Goal: Transaction & Acquisition: Purchase product/service

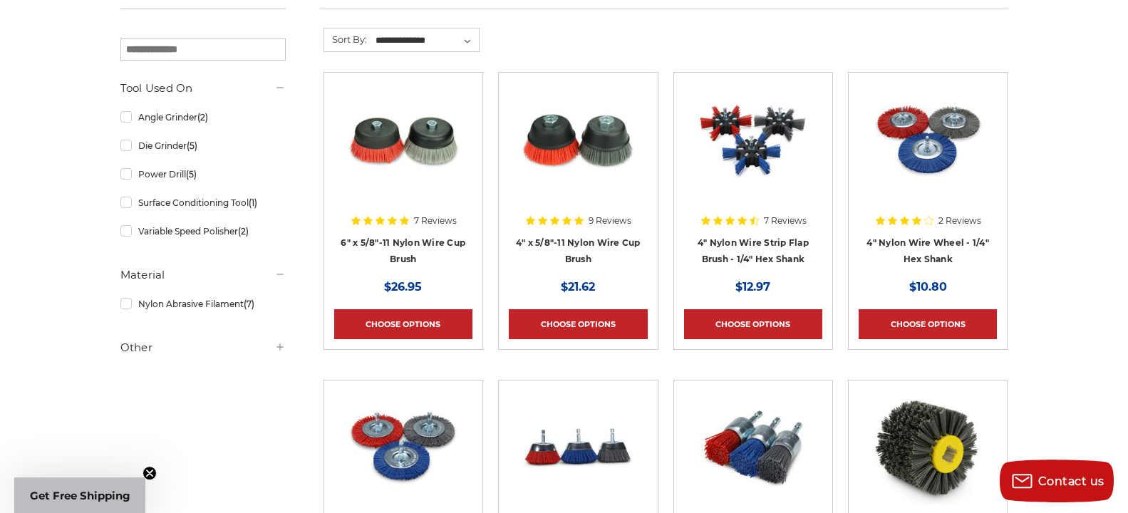
scroll to position [250, 0]
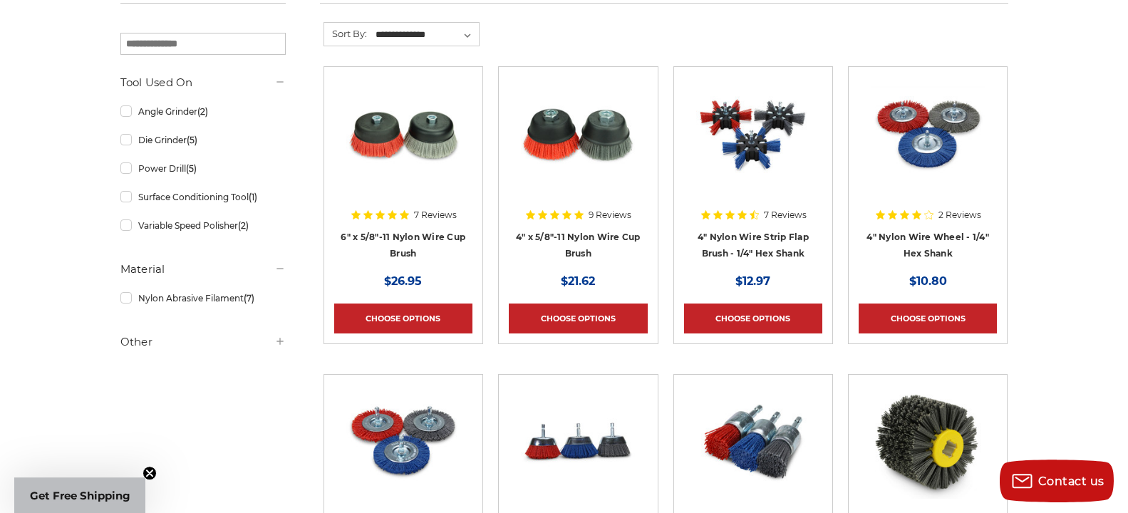
click at [381, 152] on img at bounding box center [403, 134] width 114 height 114
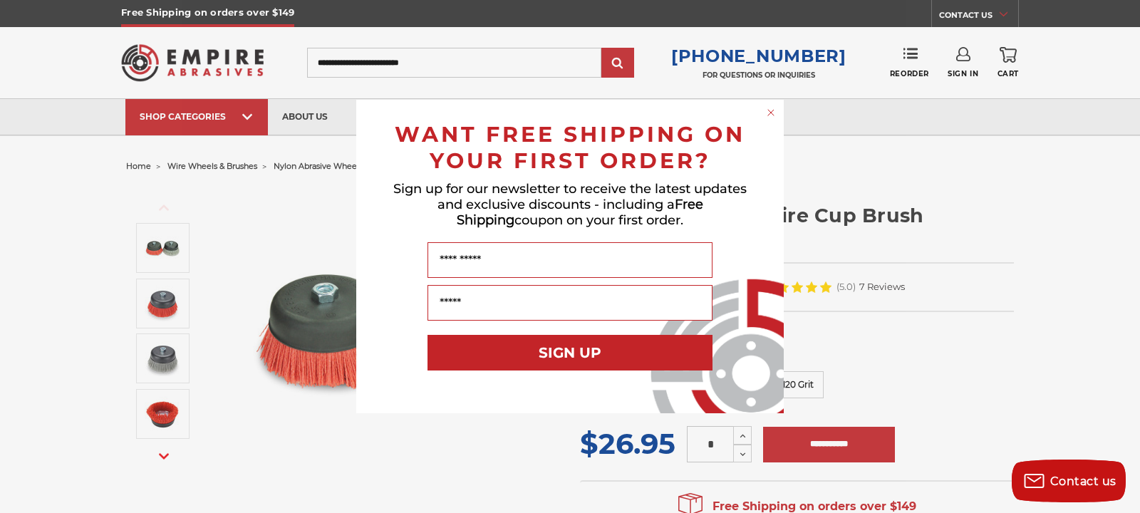
click at [768, 109] on circle "Close dialog" at bounding box center [772, 113] width 14 height 14
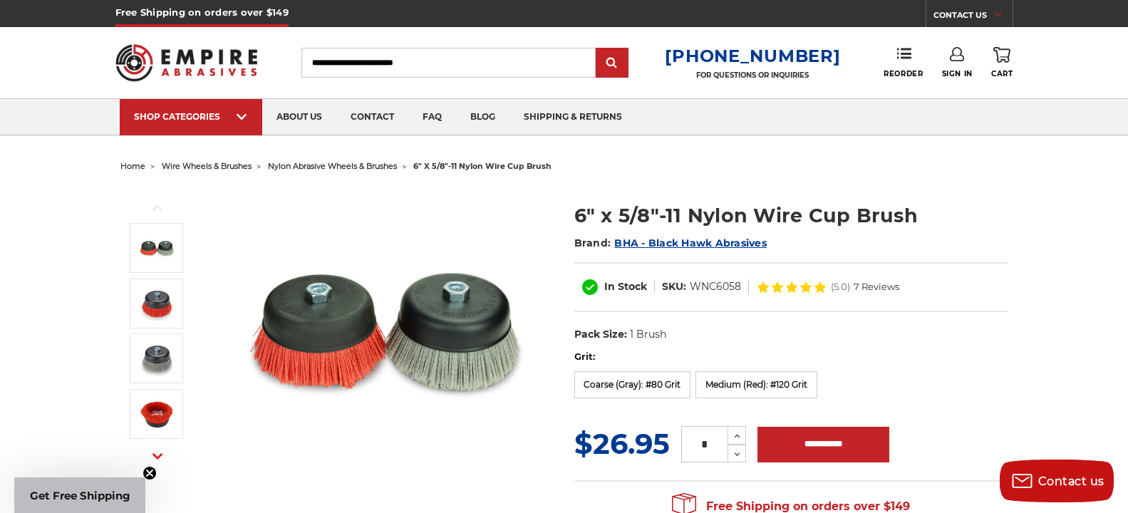
click at [876, 287] on span "7 Reviews" at bounding box center [877, 286] width 46 height 9
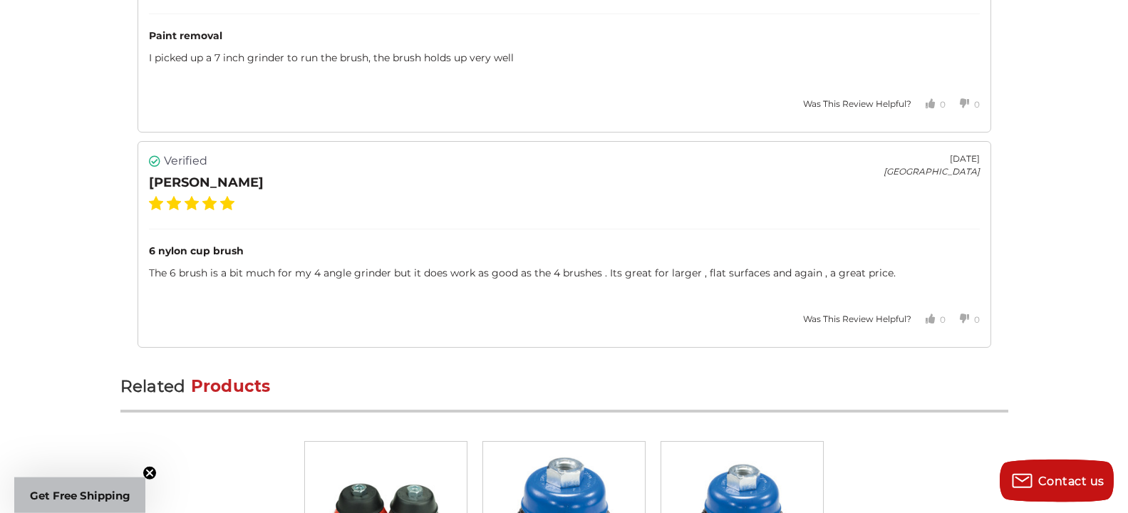
scroll to position [3884, 0]
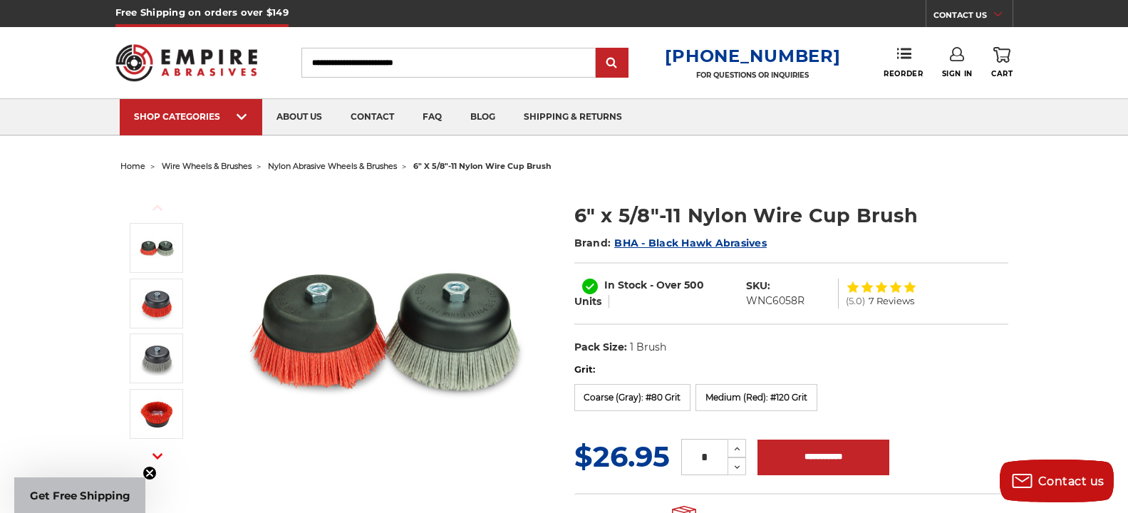
click at [457, 62] on input "Search" at bounding box center [448, 63] width 294 height 30
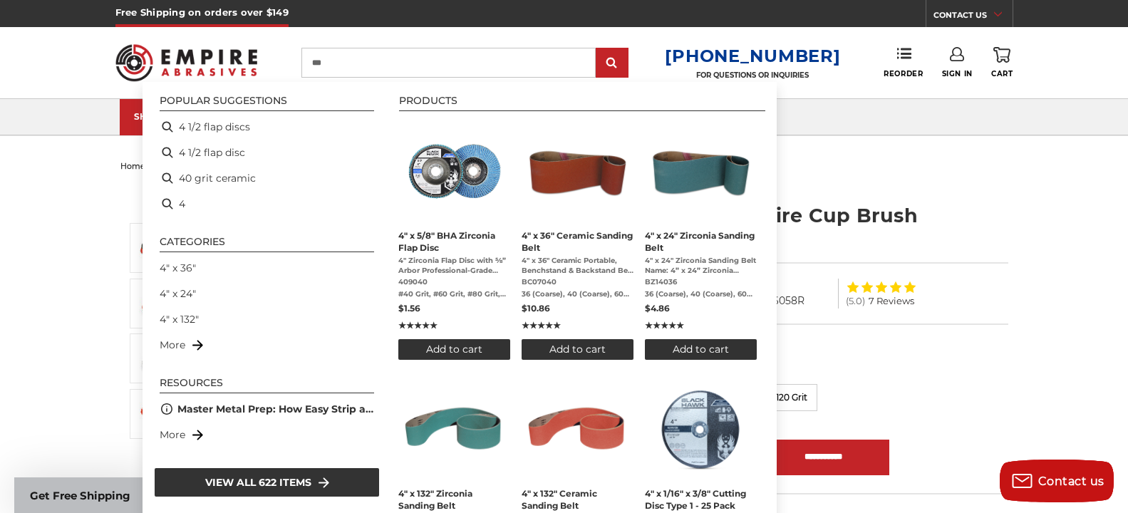
click at [457, 62] on input "**" at bounding box center [448, 63] width 294 height 30
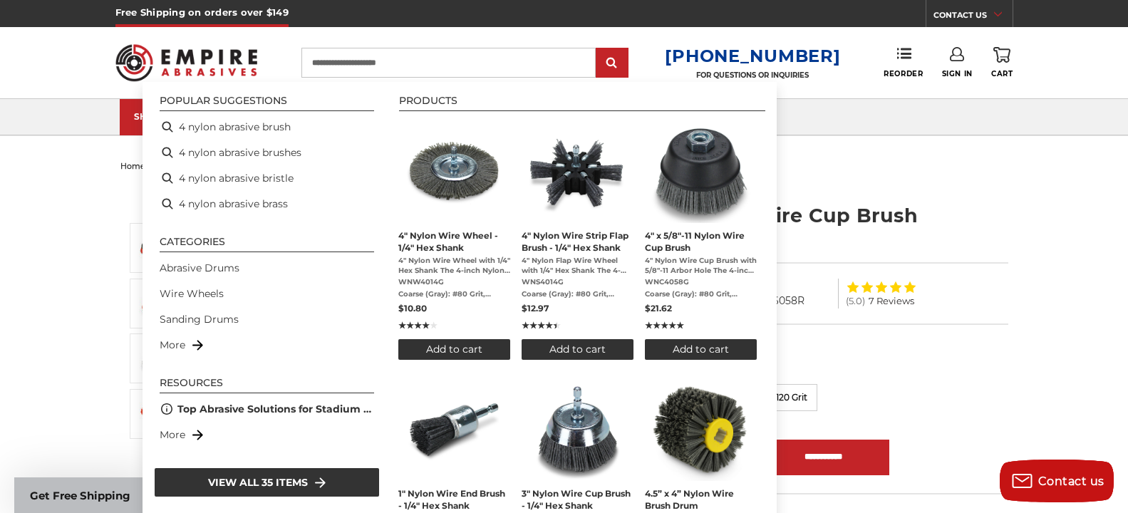
type input "**********"
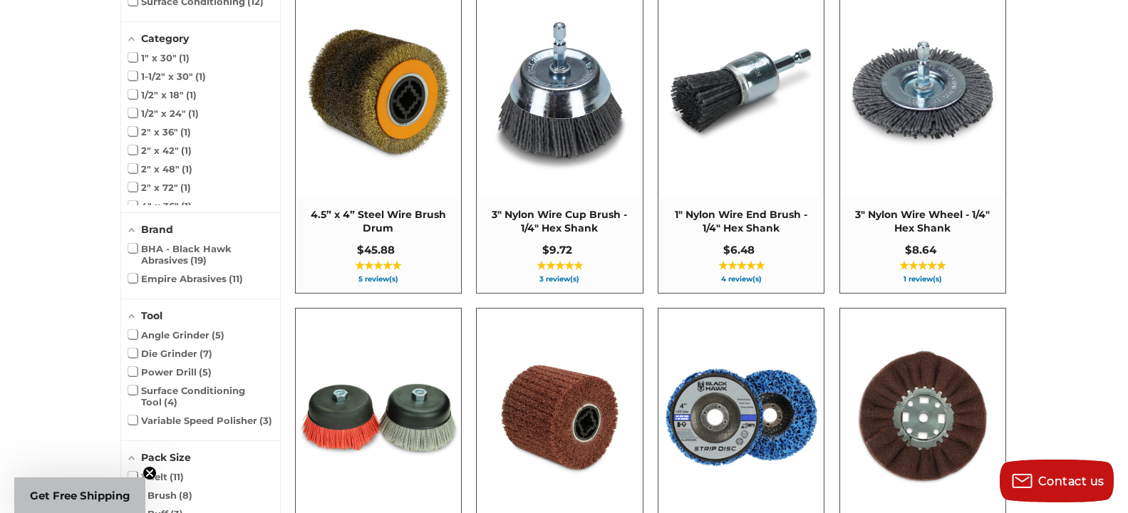
scroll to position [690, 0]
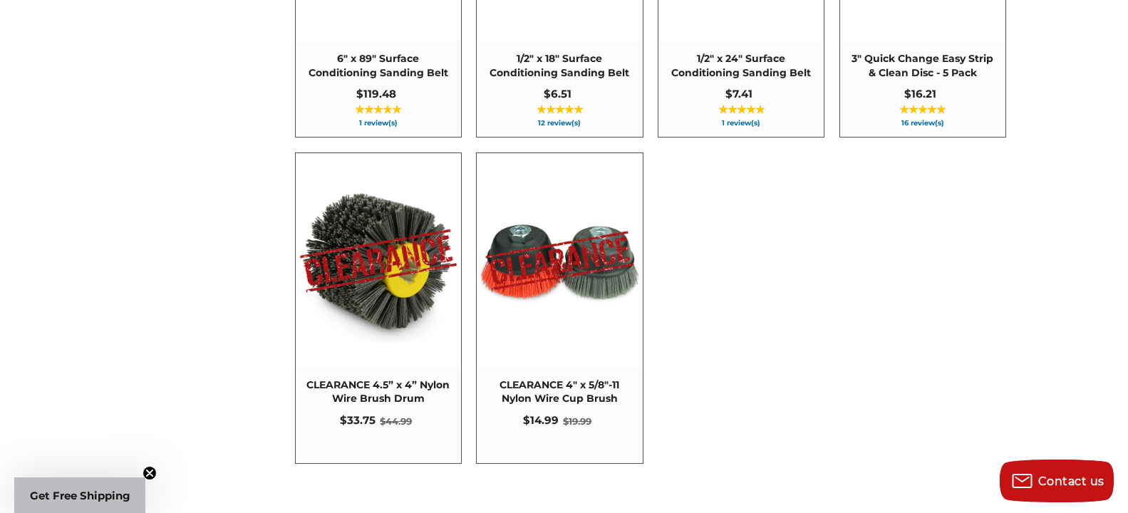
scroll to position [2502, 0]
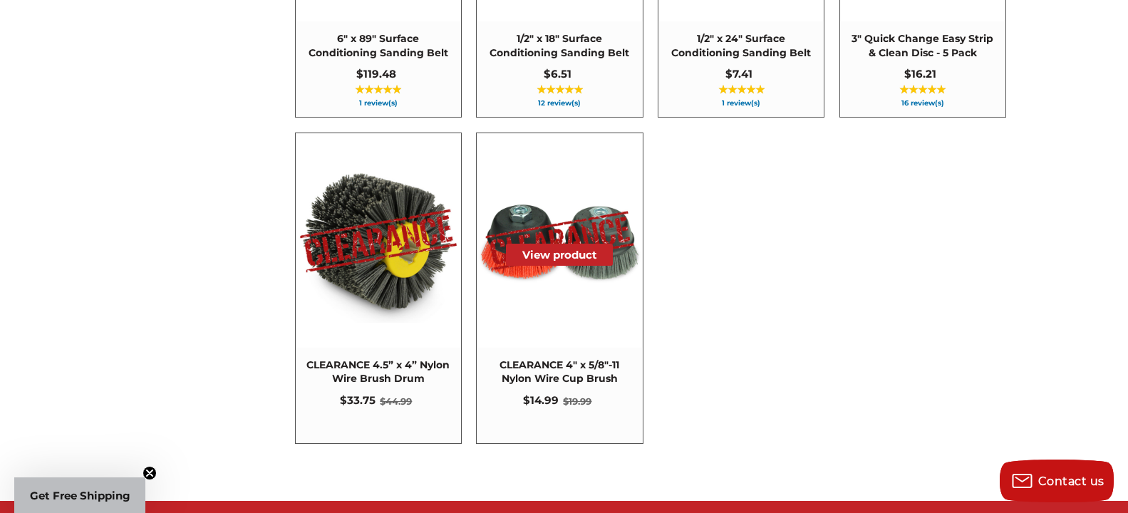
click at [564, 289] on img at bounding box center [559, 241] width 164 height 164
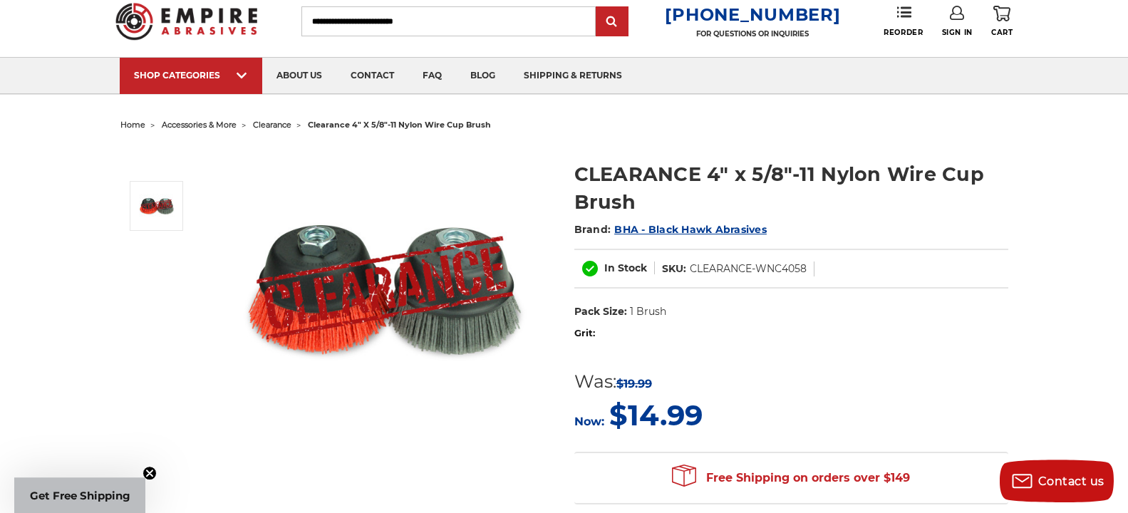
scroll to position [9, 0]
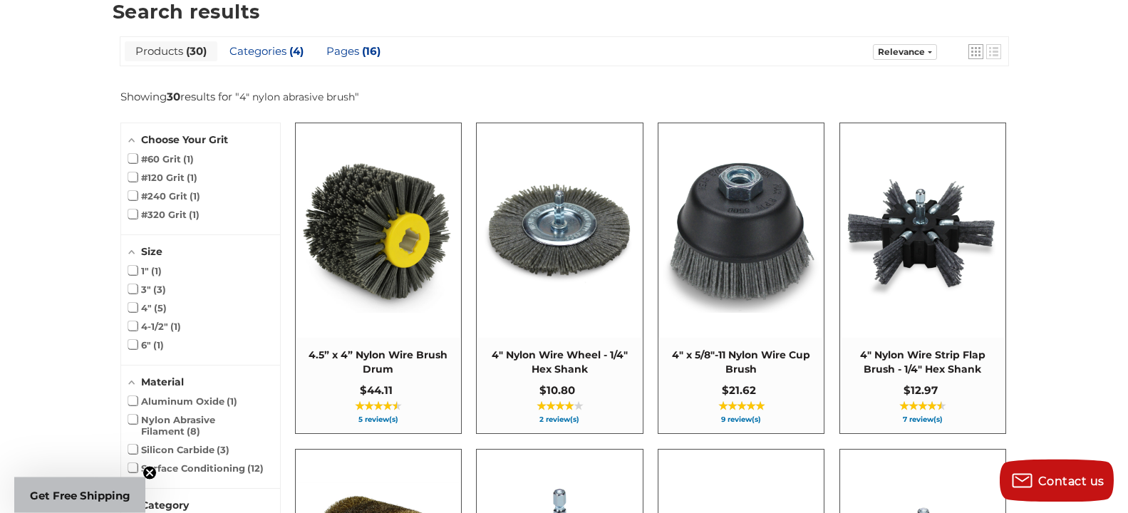
scroll to position [176, 0]
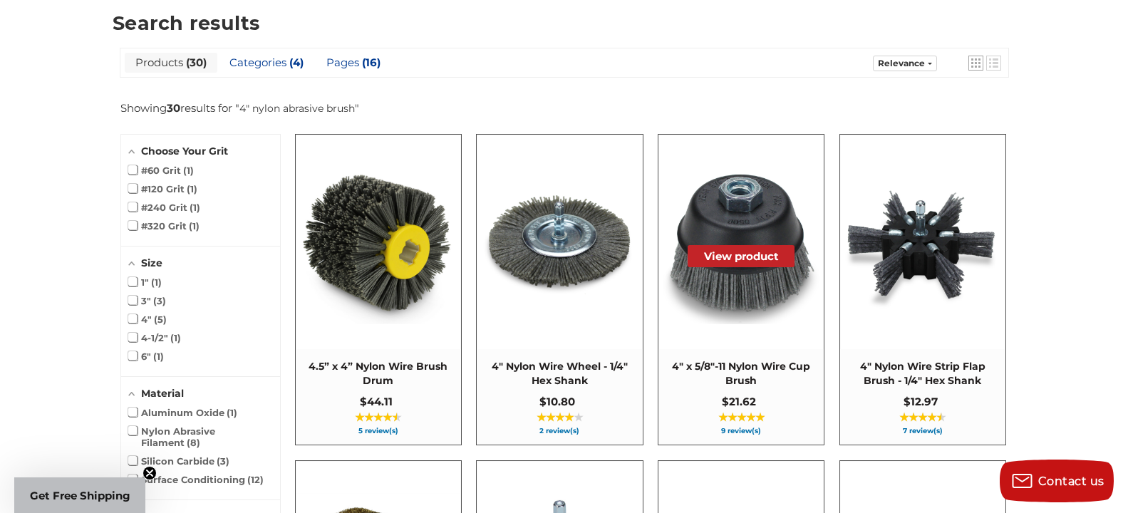
click at [733, 253] on button "View product" at bounding box center [741, 256] width 107 height 22
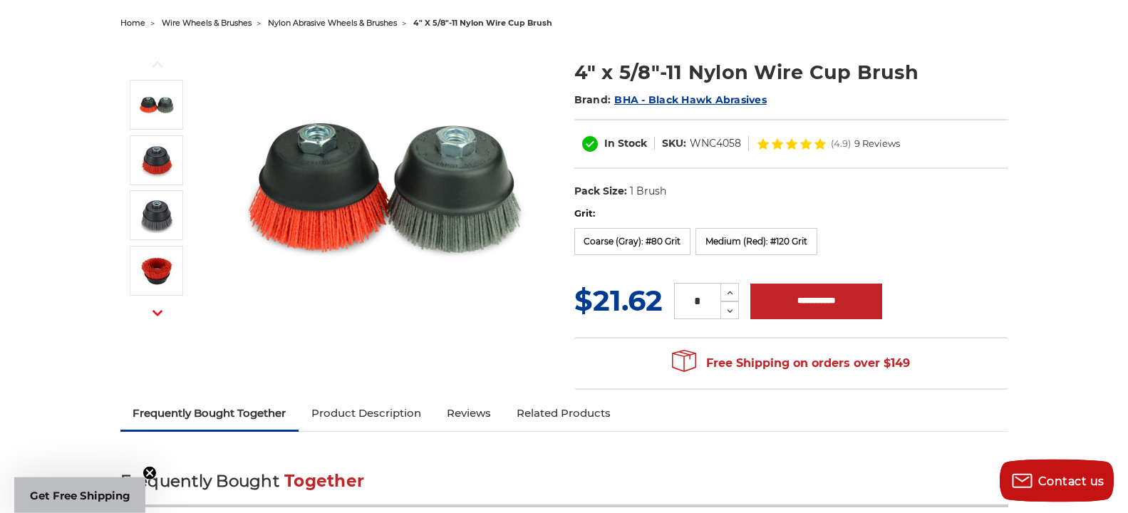
scroll to position [136, 0]
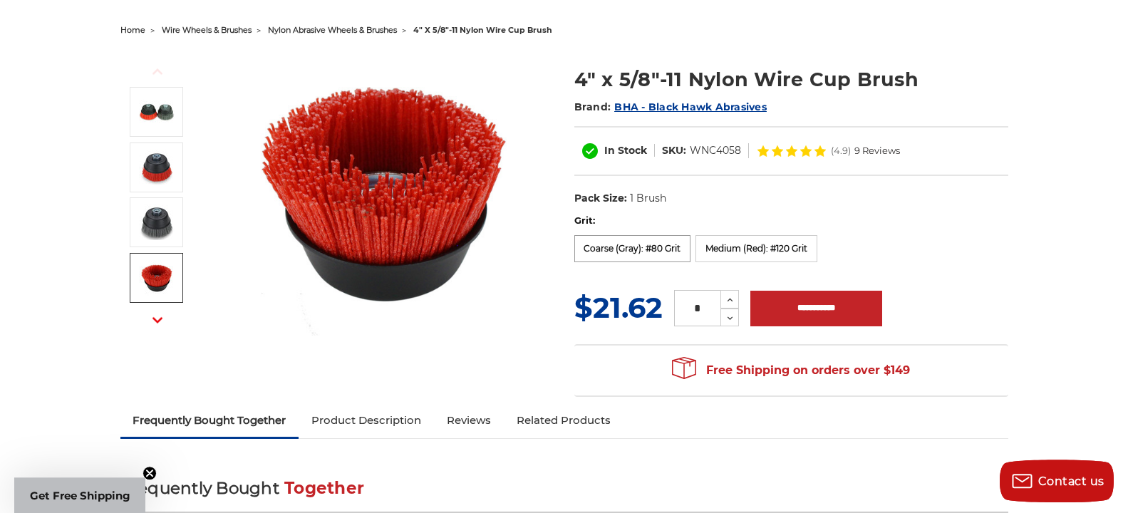
click at [632, 244] on label "Coarse (Gray): #80 Grit" at bounding box center [632, 248] width 117 height 27
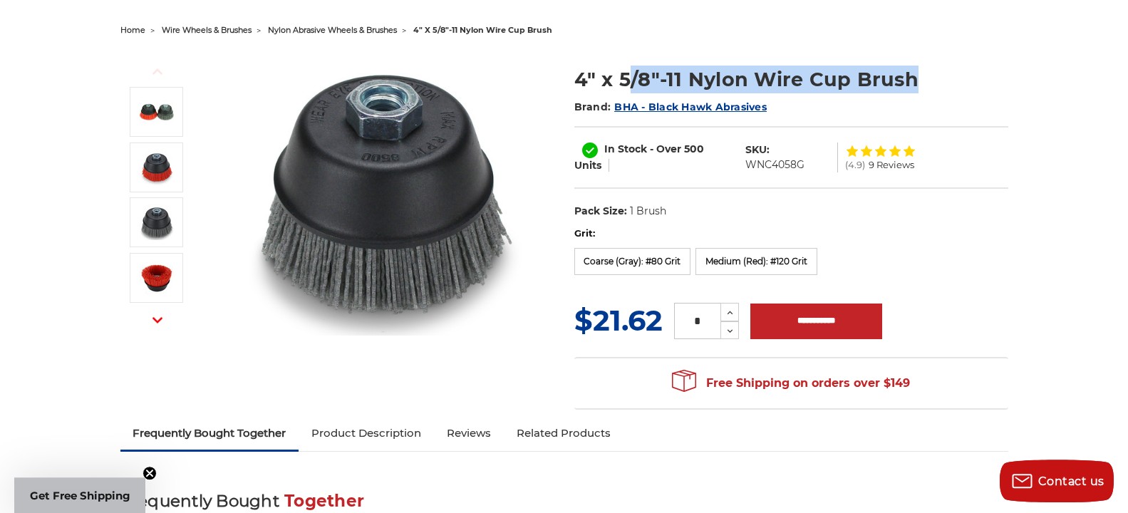
drag, startPoint x: 915, startPoint y: 75, endPoint x: 631, endPoint y: 90, distance: 284.7
click at [631, 90] on h1 "4" x 5/8"-11 Nylon Wire Cup Brush" at bounding box center [791, 80] width 434 height 28
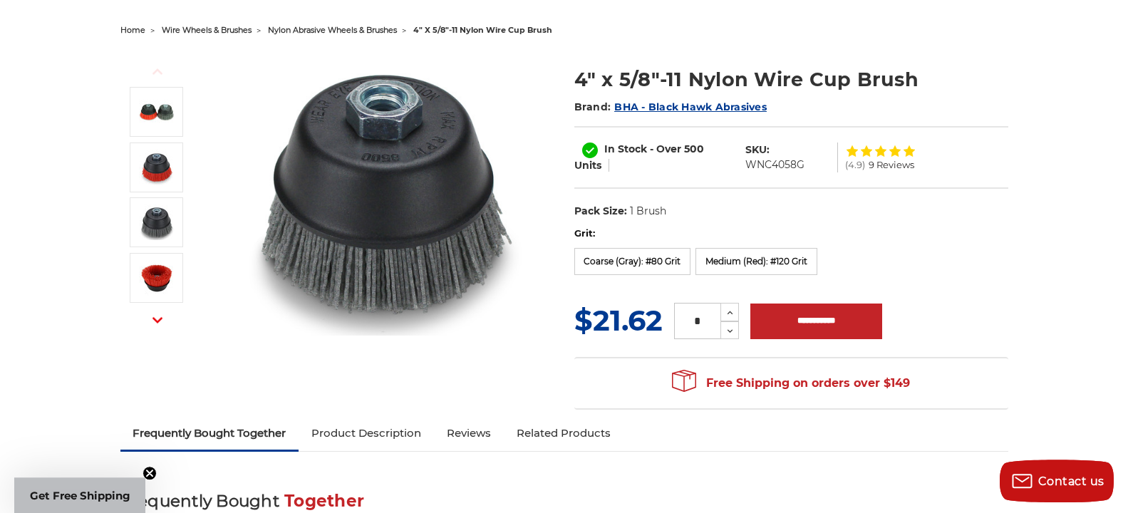
click at [574, 77] on h1 "4" x 5/8"-11 Nylon Wire Cup Brush" at bounding box center [791, 80] width 434 height 28
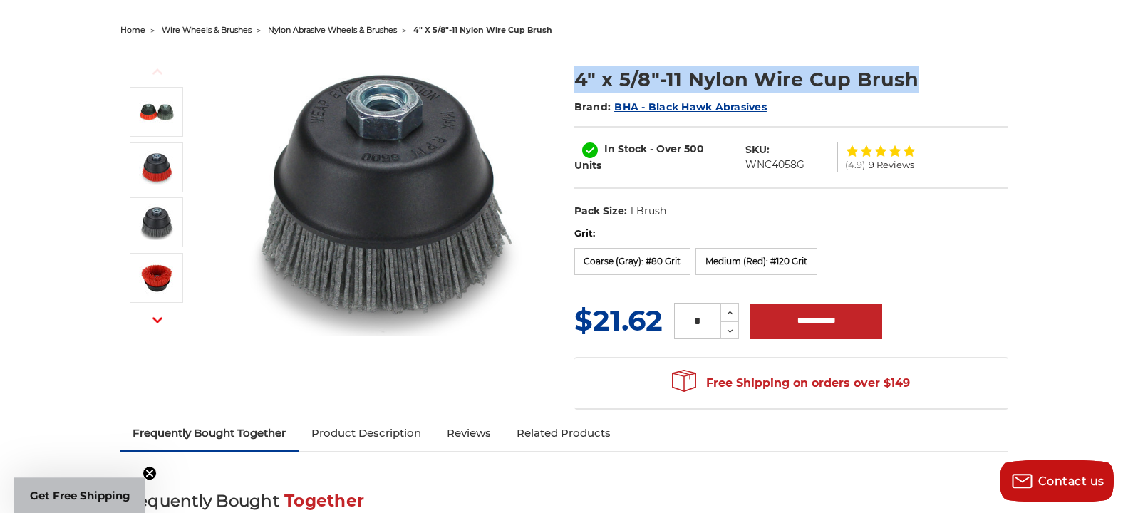
drag, startPoint x: 574, startPoint y: 77, endPoint x: 925, endPoint y: 74, distance: 350.6
click at [925, 74] on h1 "4" x 5/8"-11 Nylon Wire Cup Brush" at bounding box center [791, 80] width 434 height 28
copy h1 "4" x 5/8"-11 Nylon Wire Cup Brush"
